Goal: Navigation & Orientation: Find specific page/section

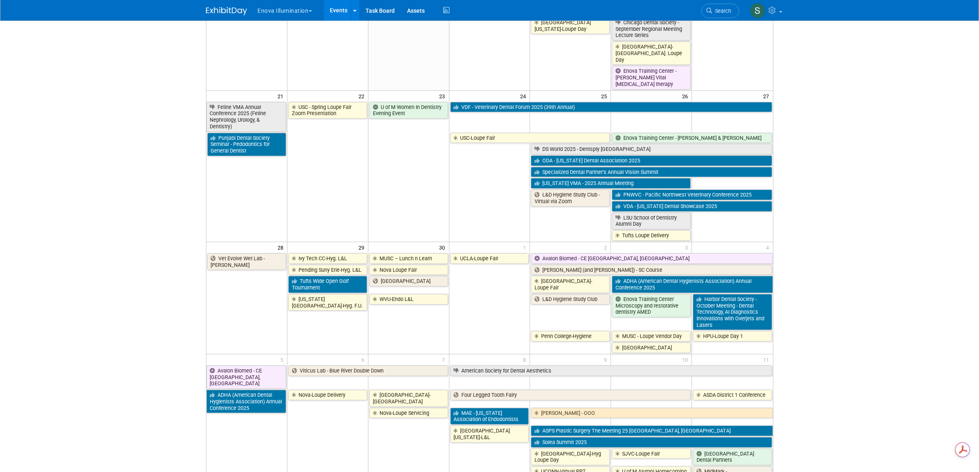
scroll to position [536, 0]
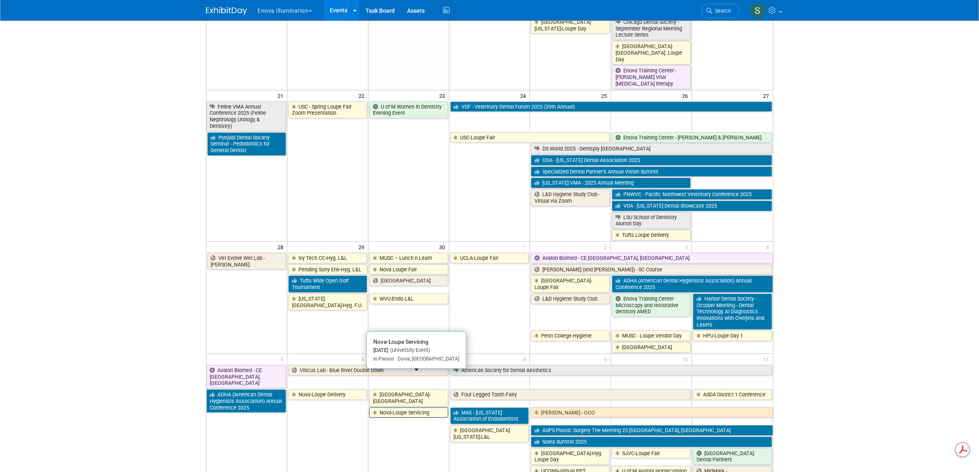
click at [404, 408] on link "Nova-Loupe Servicing" at bounding box center [408, 413] width 79 height 11
click at [509, 408] on link "MAE - [US_STATE] Association of Endodontists" at bounding box center [489, 416] width 79 height 17
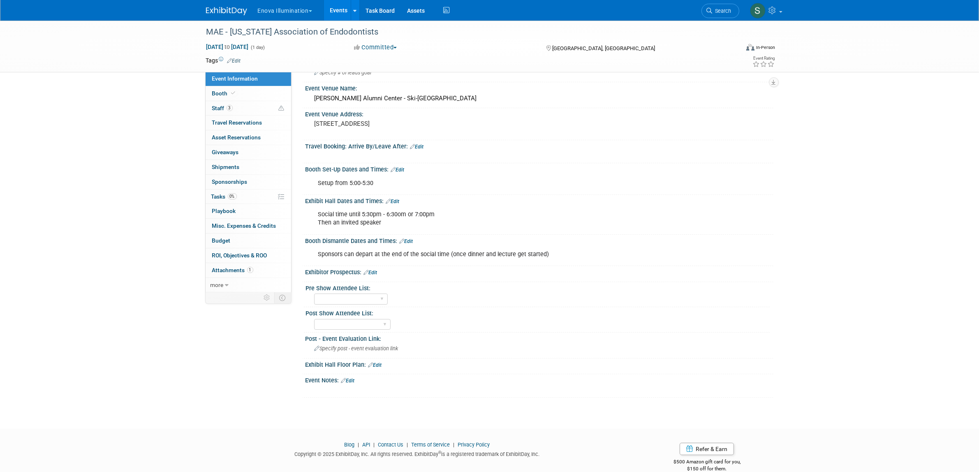
scroll to position [76, 0]
